Goal: Task Accomplishment & Management: Manage account settings

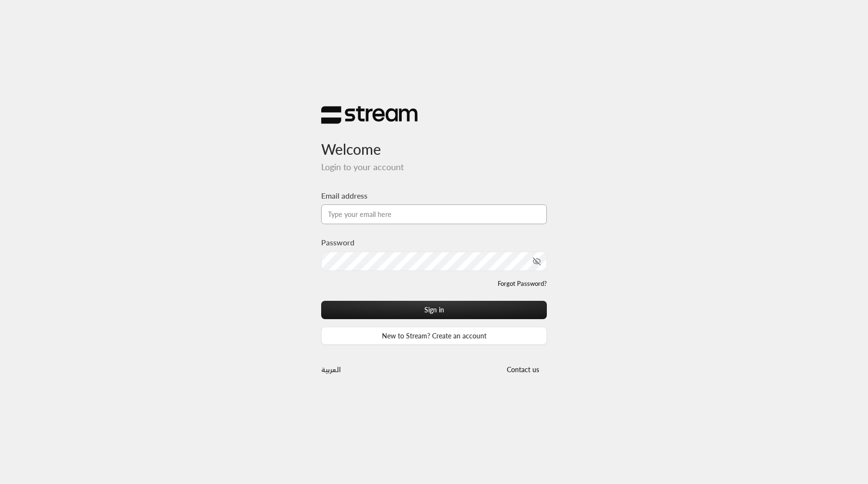
type input "[EMAIL_ADDRESS][DOMAIN_NAME]"
click at [321, 301] on button "Sign in" at bounding box center [434, 310] width 226 height 18
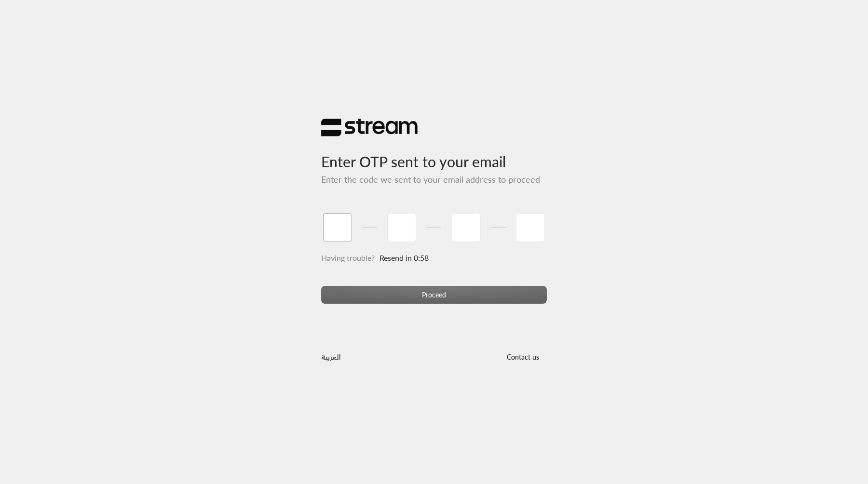
type input "1"
type input "2"
type input "3"
type input "4"
